Goal: Navigation & Orientation: Find specific page/section

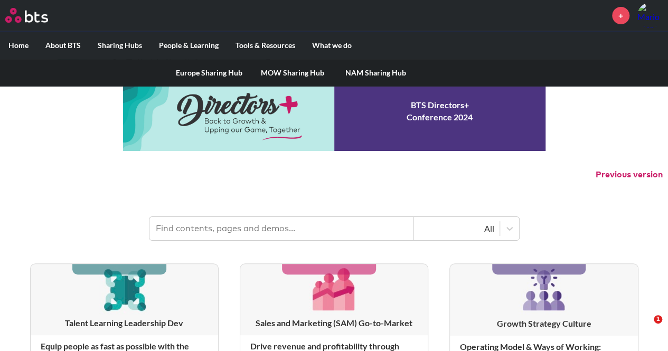
click at [280, 69] on link "MOW Sharing Hub" at bounding box center [292, 72] width 83 height 27
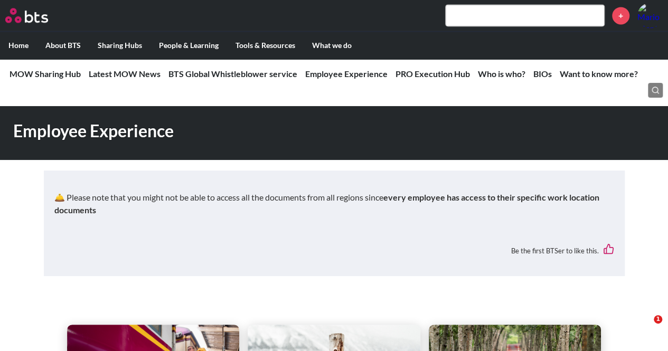
scroll to position [799, 0]
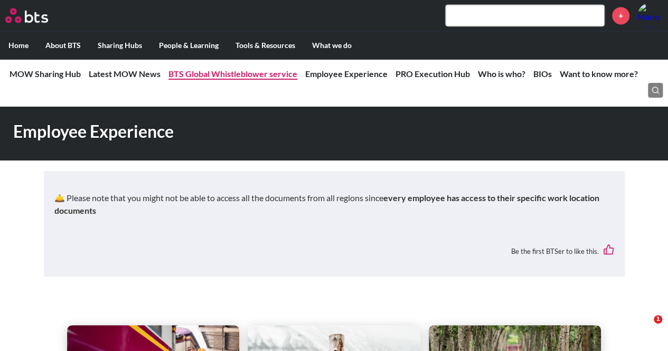
click at [270, 74] on link "BTS Global Whistleblower service" at bounding box center [233, 74] width 129 height 10
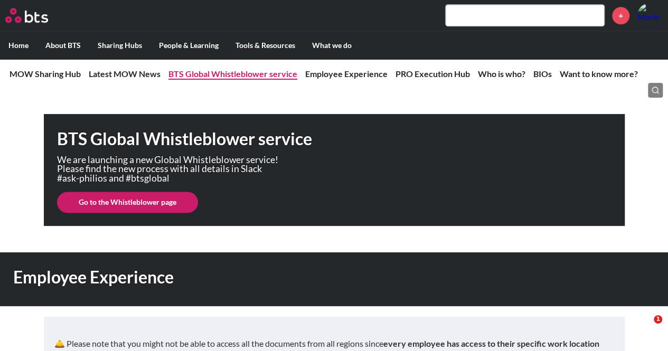
scroll to position [641, 0]
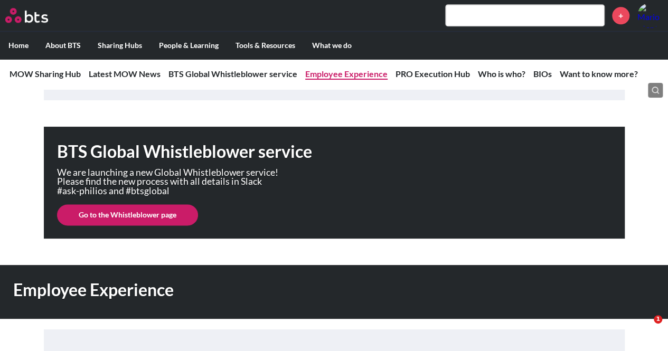
click at [353, 73] on link "Employee Experience" at bounding box center [346, 74] width 82 height 10
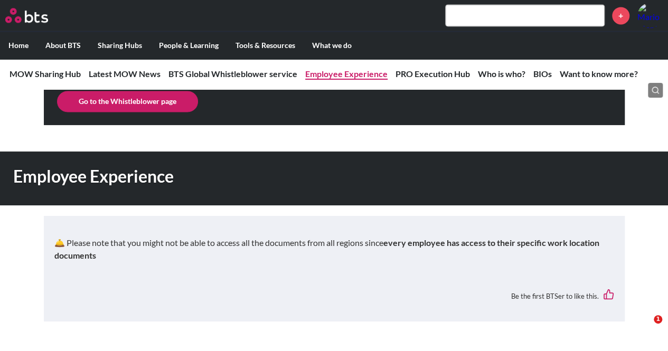
scroll to position [779, 0]
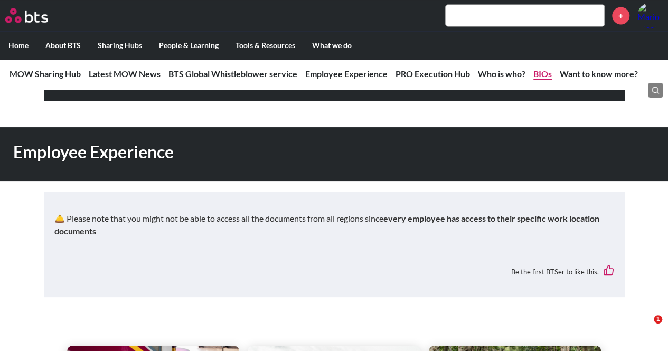
click at [539, 76] on link "BIOs" at bounding box center [543, 74] width 18 height 10
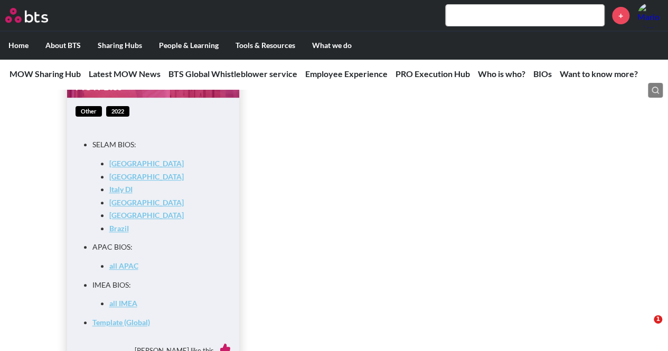
scroll to position [4222, 0]
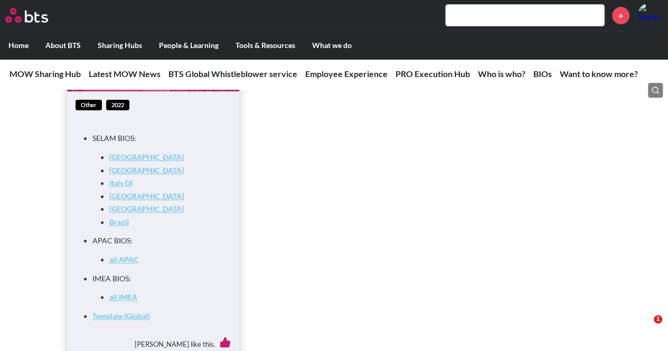
click at [125, 302] on link "all IMEA" at bounding box center [123, 297] width 28 height 9
click at [130, 264] on link "all APAC" at bounding box center [123, 259] width 29 height 9
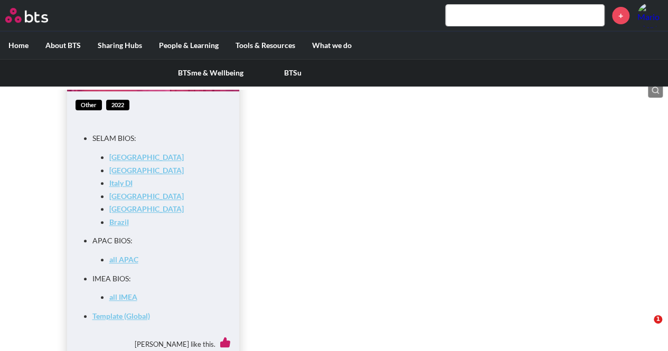
click at [293, 73] on link "BTSu" at bounding box center [293, 72] width 82 height 27
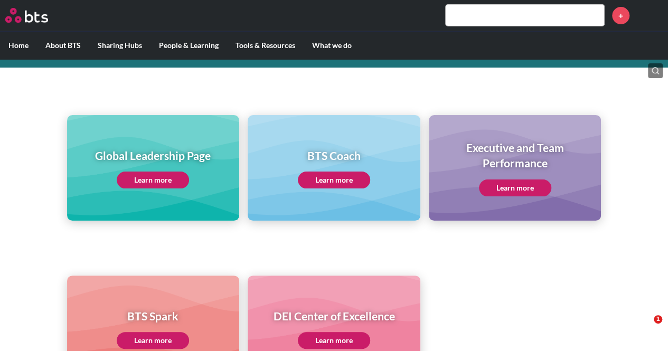
scroll to position [90, 0]
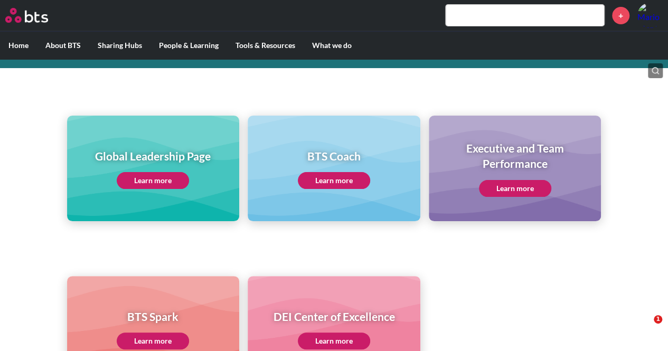
click at [309, 182] on link "Learn more" at bounding box center [334, 180] width 72 height 17
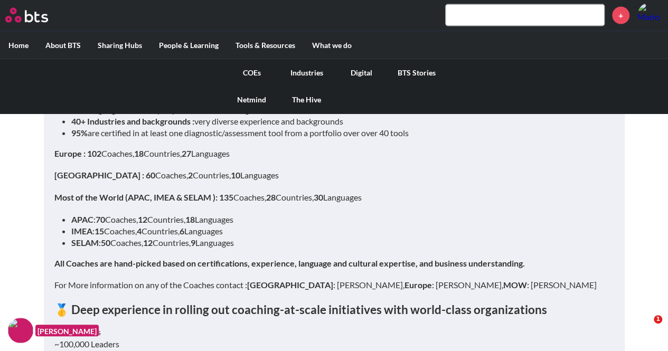
scroll to position [5128, 0]
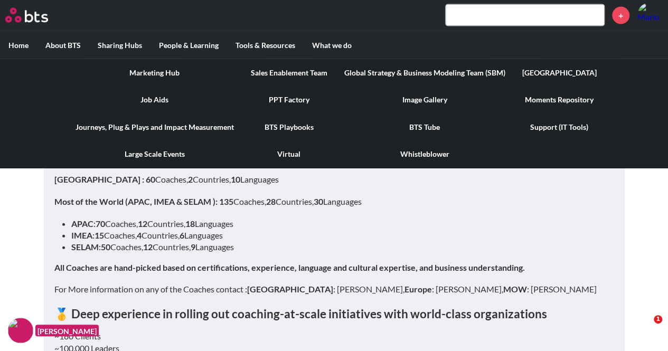
click at [539, 73] on link "[GEOGRAPHIC_DATA]" at bounding box center [559, 72] width 91 height 27
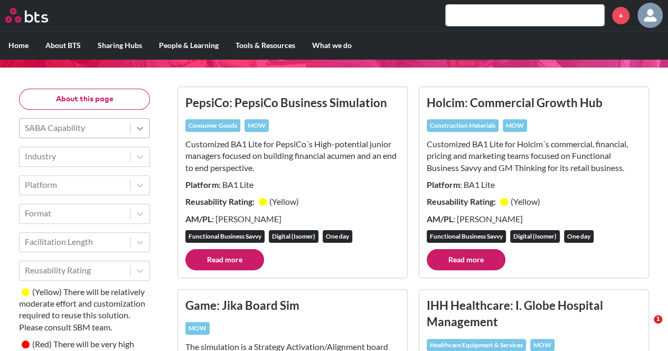
scroll to position [108, 0]
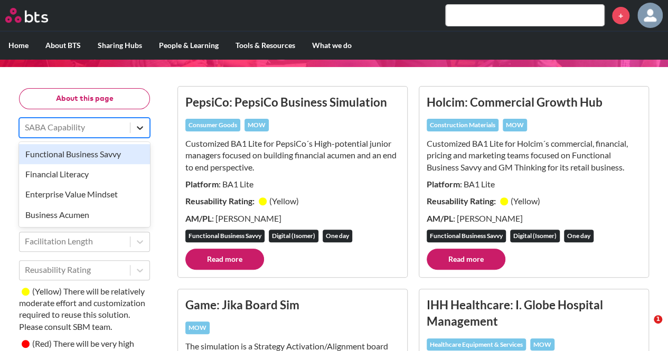
click at [140, 124] on icon at bounding box center [140, 128] width 11 height 11
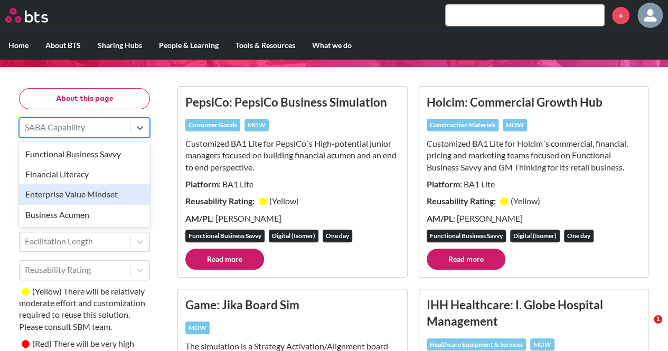
click at [129, 193] on div "Enterprise Value Mindset" at bounding box center [84, 194] width 131 height 20
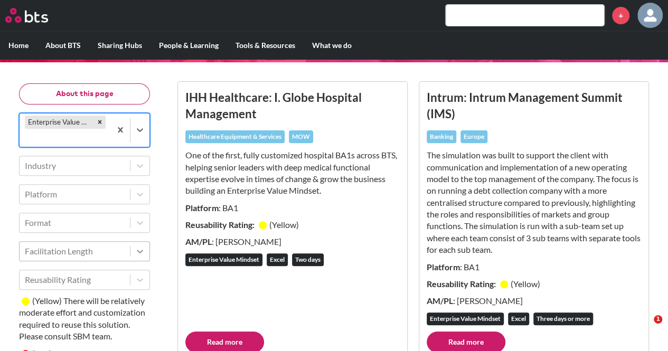
click at [139, 252] on icon at bounding box center [140, 251] width 11 height 11
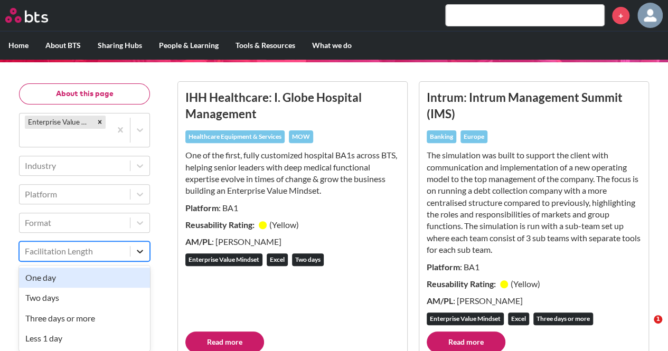
scroll to position [116, 0]
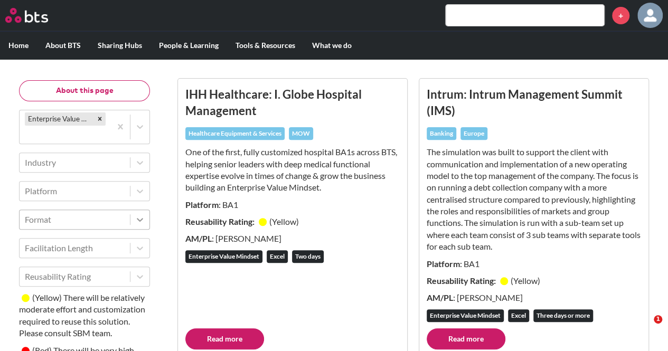
click at [134, 218] on div at bounding box center [139, 219] width 19 height 19
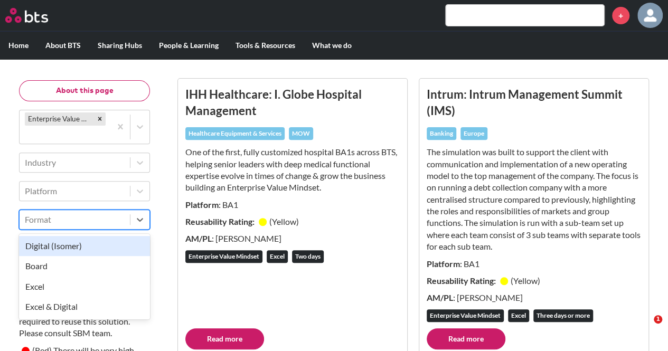
click at [120, 246] on div "Digital (Isomer)" at bounding box center [84, 246] width 131 height 20
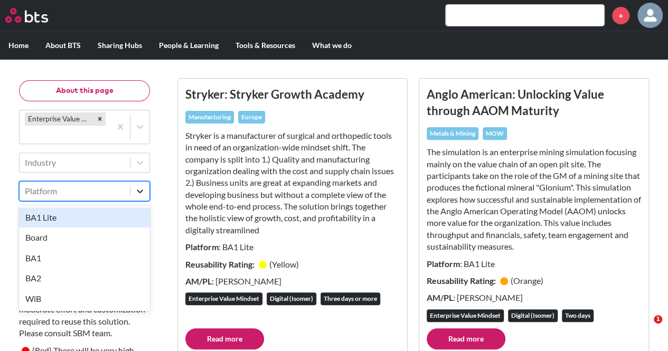
click at [140, 184] on div at bounding box center [139, 191] width 19 height 19
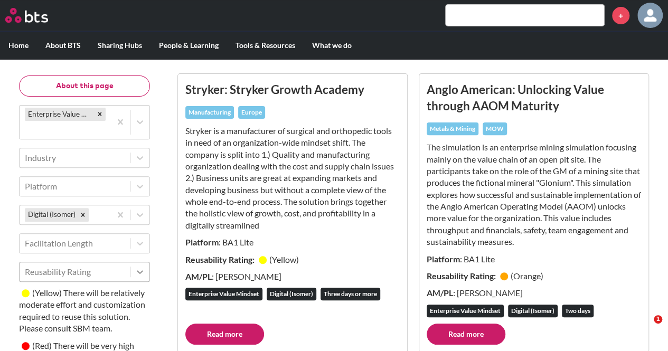
click at [138, 275] on icon at bounding box center [140, 272] width 11 height 11
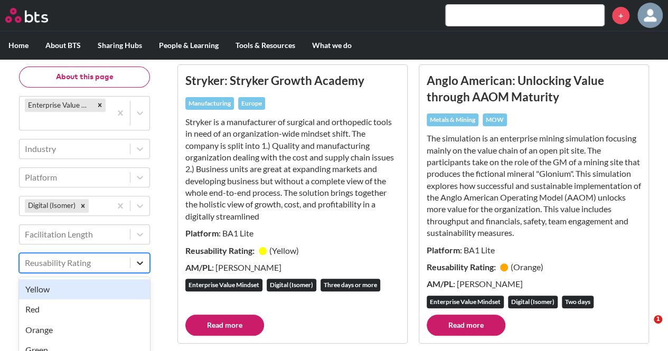
scroll to position [145, 0]
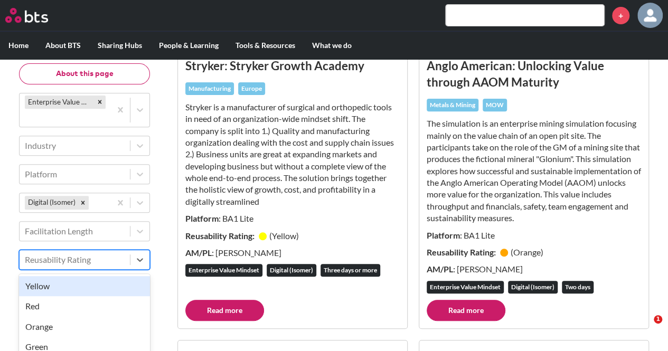
click at [107, 285] on div "Yellow" at bounding box center [84, 286] width 131 height 20
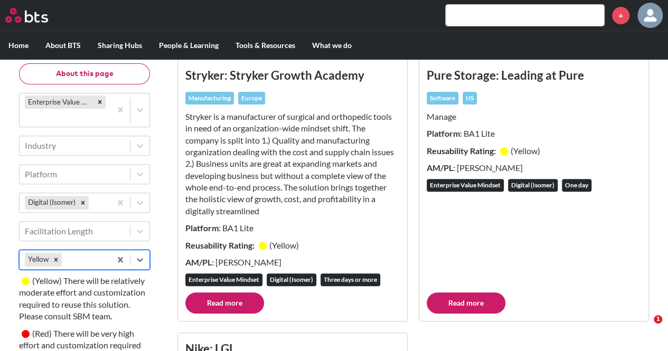
scroll to position [0, 0]
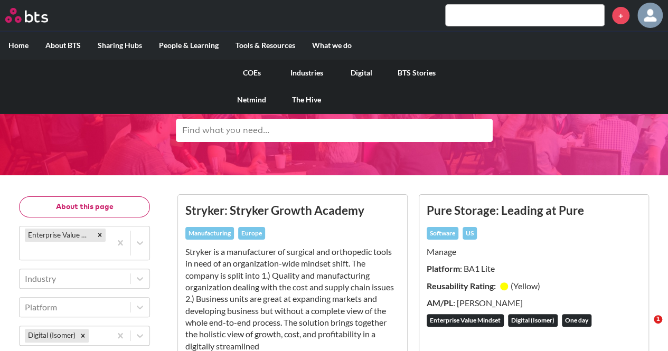
click at [358, 72] on link "Digital" at bounding box center [361, 72] width 55 height 27
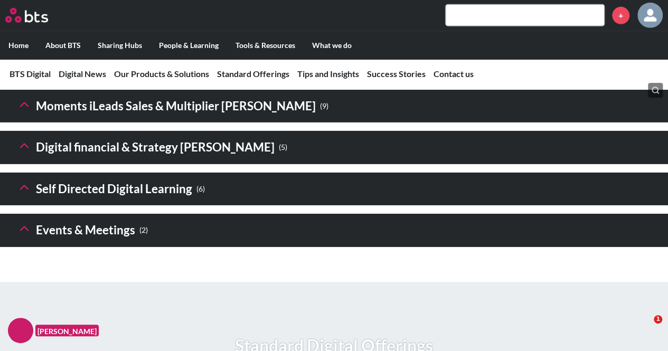
scroll to position [1636, 0]
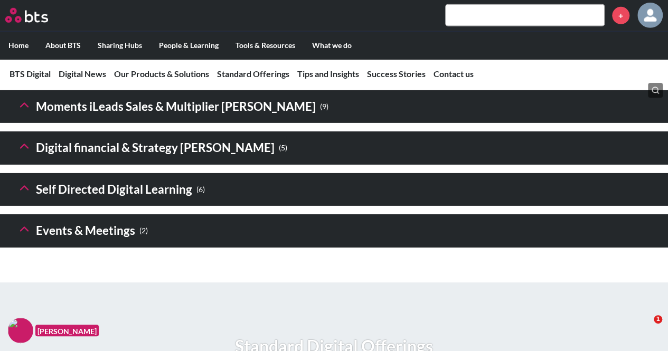
click at [26, 154] on icon at bounding box center [24, 146] width 15 height 15
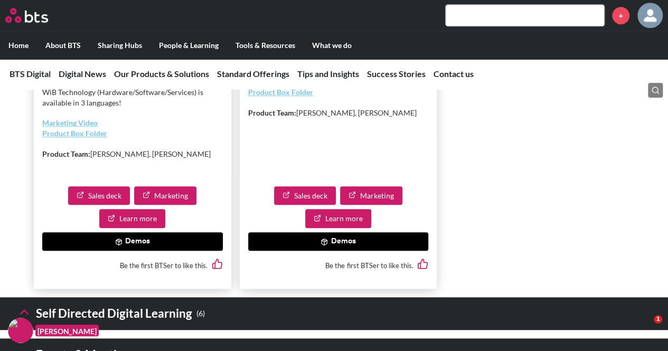
scroll to position [2386, 0]
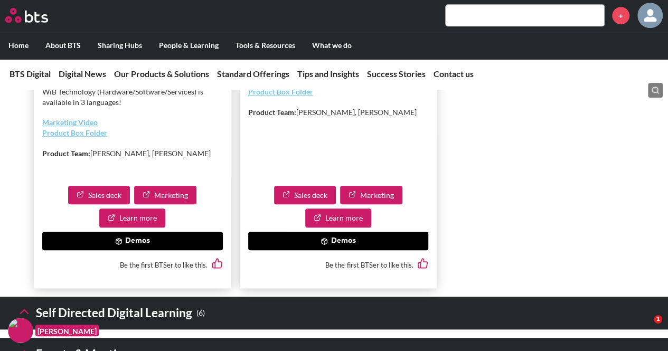
click at [154, 251] on button "Demos" at bounding box center [132, 241] width 181 height 19
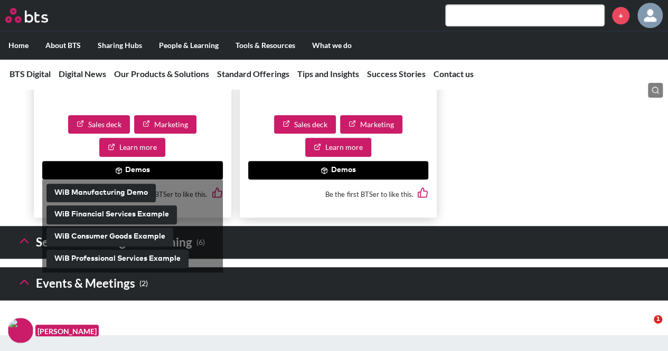
scroll to position [2474, 0]
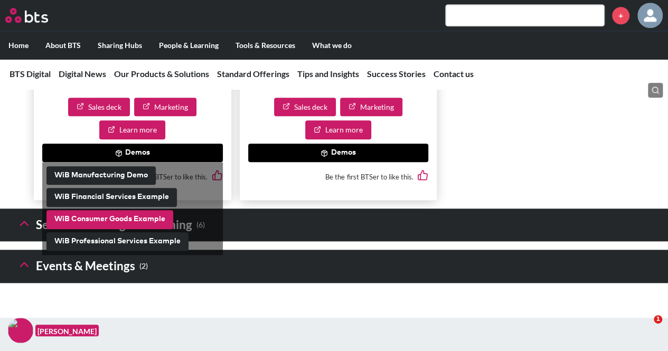
click at [135, 229] on button "WiB Consumer Goods Example" at bounding box center [109, 219] width 127 height 19
